Goal: Information Seeking & Learning: Learn about a topic

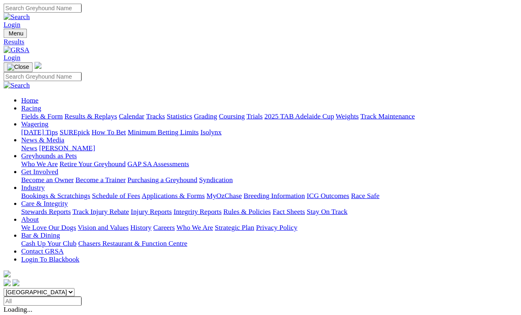
scroll to position [4, 0]
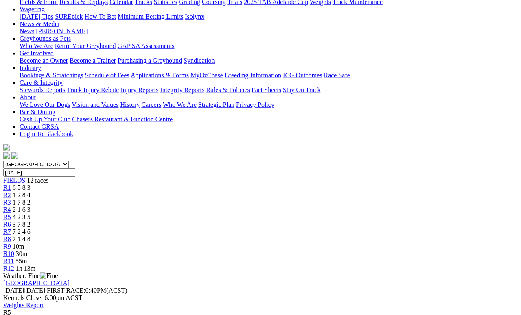
scroll to position [113, 0]
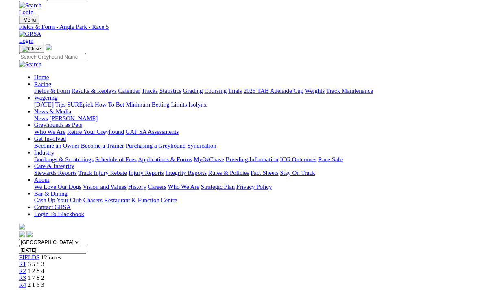
scroll to position [123, 0]
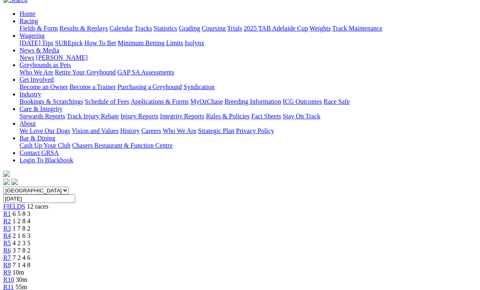
scroll to position [78, 0]
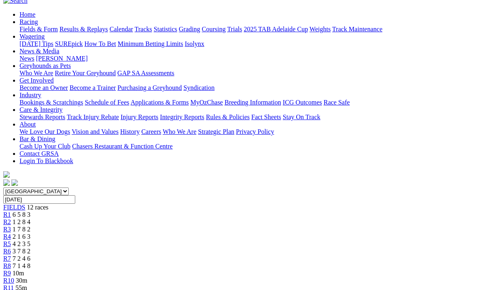
click at [31, 248] on span "3 7 8 2" at bounding box center [22, 251] width 18 height 7
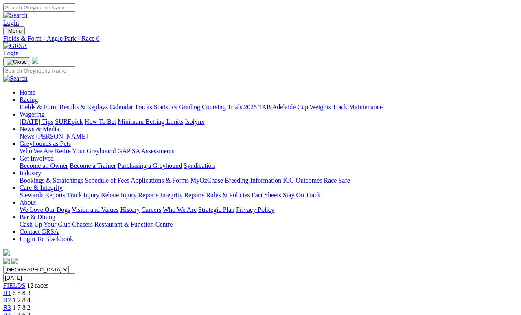
scroll to position [4, 0]
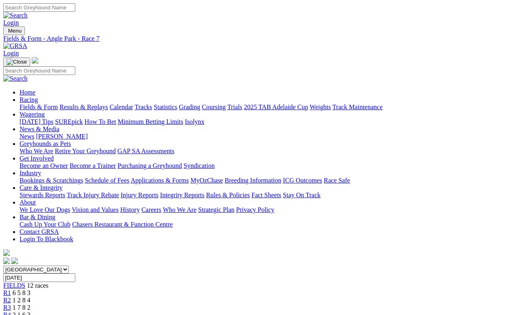
scroll to position [4, 0]
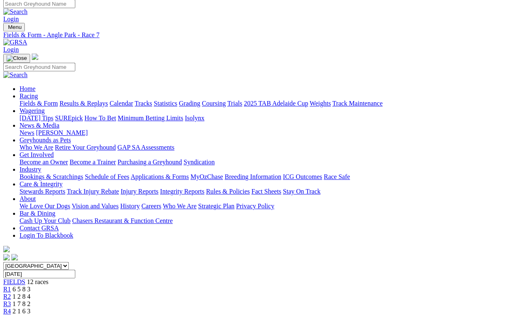
click at [31, 307] on span "2 1 6 3" at bounding box center [22, 310] width 18 height 7
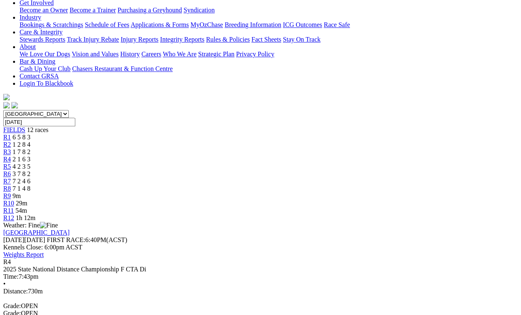
scroll to position [137, 0]
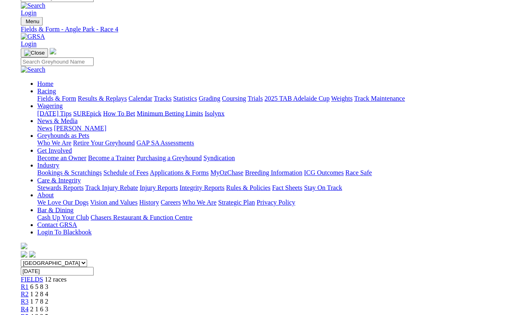
scroll to position [130, 0]
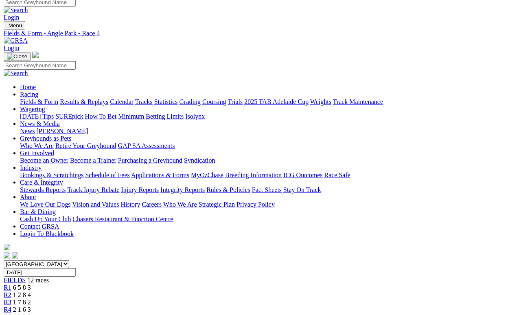
scroll to position [0, 0]
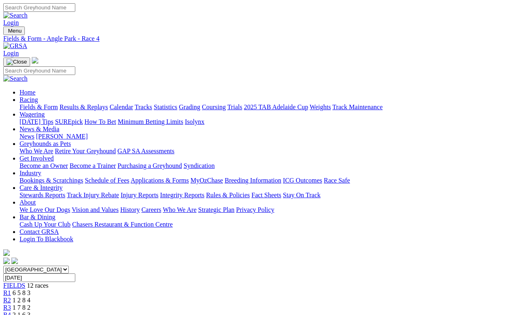
click at [11, 289] on link "R1" at bounding box center [7, 292] width 8 height 7
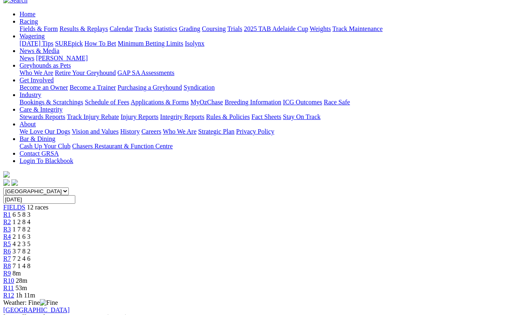
scroll to position [81, 0]
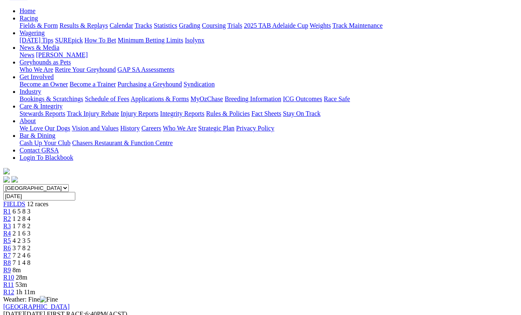
click at [31, 215] on span "1 2 8 4" at bounding box center [22, 218] width 18 height 7
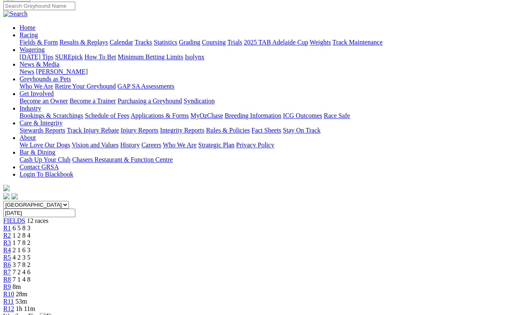
scroll to position [71, 0]
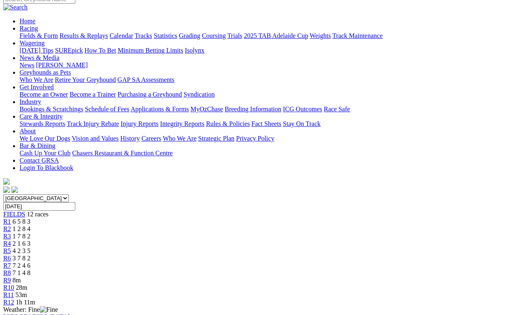
click at [31, 232] on span "1 7 8 2" at bounding box center [22, 235] width 18 height 7
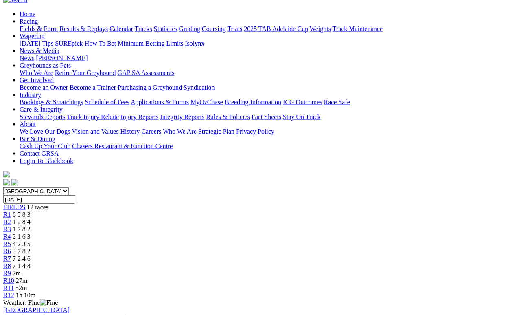
scroll to position [79, 0]
click at [11, 232] on span "R4" at bounding box center [7, 235] width 8 height 7
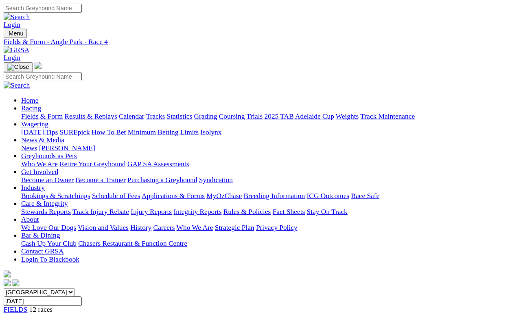
scroll to position [4, 0]
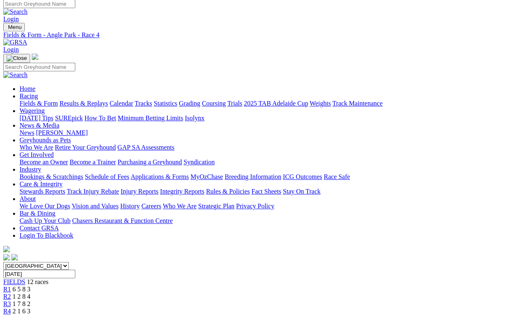
click at [11, 290] on link "R5" at bounding box center [7, 318] width 8 height 7
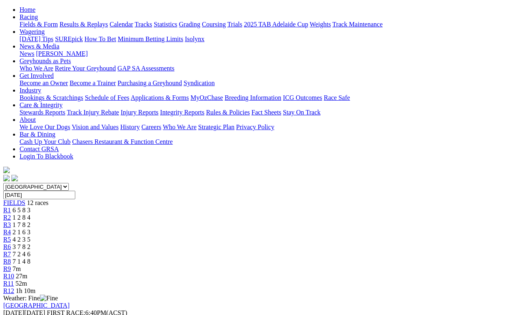
scroll to position [76, 0]
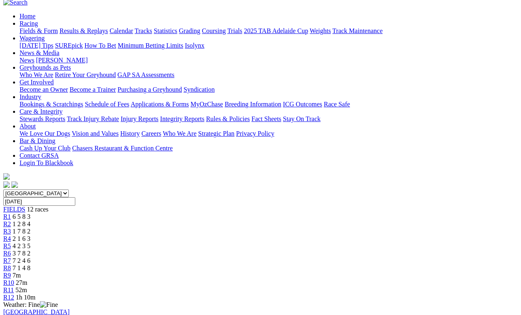
click at [11, 250] on span "R6" at bounding box center [7, 253] width 8 height 7
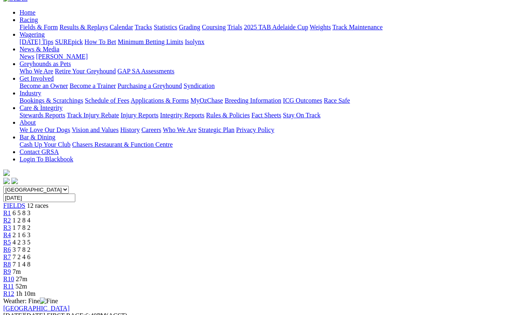
scroll to position [80, 0]
click at [11, 253] on link "R7" at bounding box center [7, 256] width 8 height 7
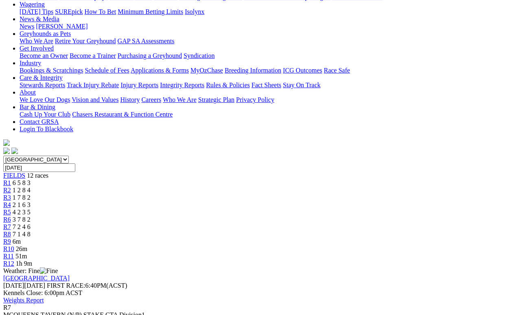
scroll to position [101, 0]
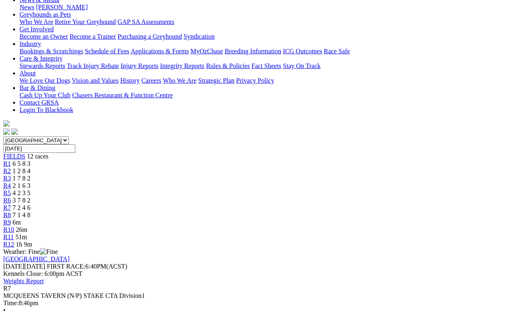
scroll to position [129, 0]
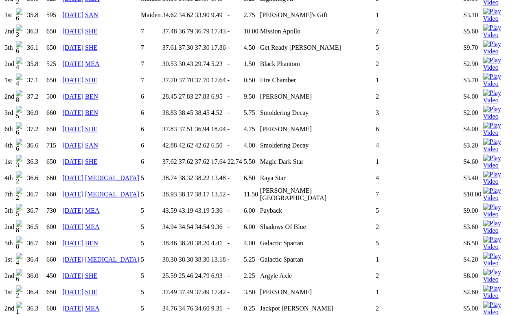
scroll to position [686, 0]
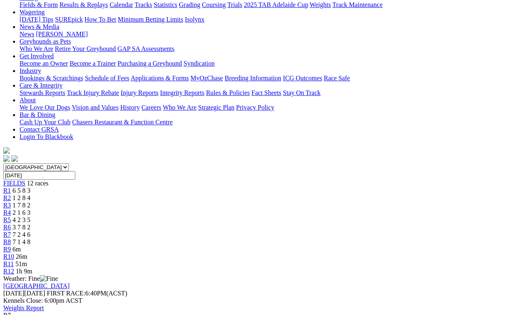
scroll to position [102, 0]
click at [31, 239] on span "7 1 4 8" at bounding box center [22, 242] width 18 height 7
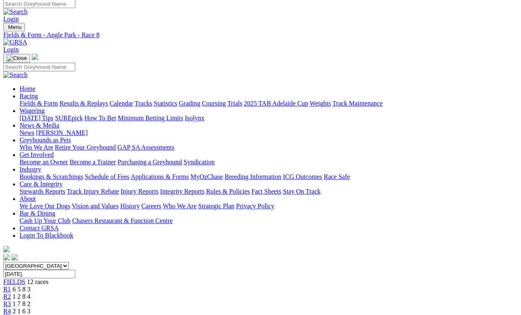
scroll to position [4, 0]
click at [25, 278] on span "FIELDS" at bounding box center [14, 281] width 22 height 7
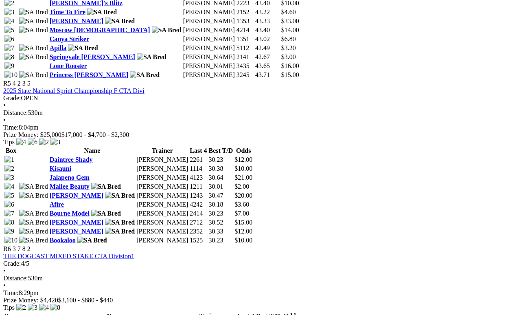
scroll to position [929, 0]
